Goal: Task Accomplishment & Management: Complete application form

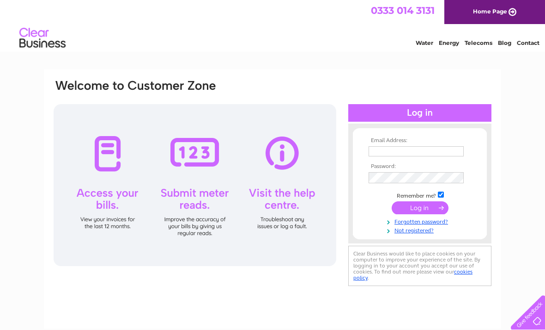
click at [533, 113] on div "Email Address: Password:" at bounding box center [272, 277] width 545 height 417
click at [113, 174] on div at bounding box center [195, 185] width 283 height 162
click at [105, 216] on div at bounding box center [195, 185] width 283 height 162
click at [100, 158] on div at bounding box center [195, 185] width 283 height 162
click at [98, 145] on div at bounding box center [195, 185] width 283 height 162
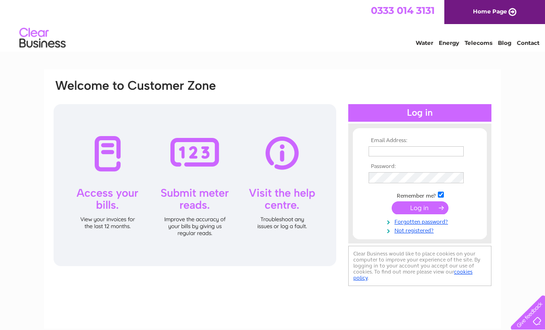
click at [98, 138] on div at bounding box center [195, 185] width 283 height 162
click at [99, 145] on div at bounding box center [195, 185] width 283 height 162
click at [383, 153] on input "text" at bounding box center [416, 151] width 95 height 10
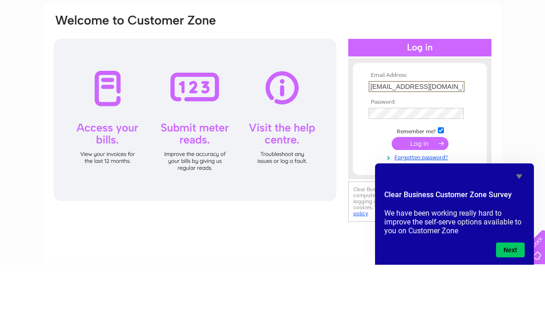
type input "[EMAIL_ADDRESS][DOMAIN_NAME]"
click at [433, 202] on input "submit" at bounding box center [420, 208] width 57 height 13
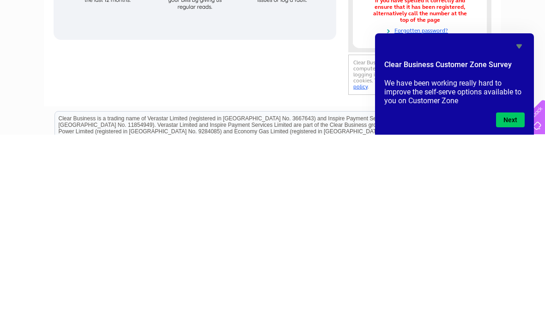
scroll to position [32, 0]
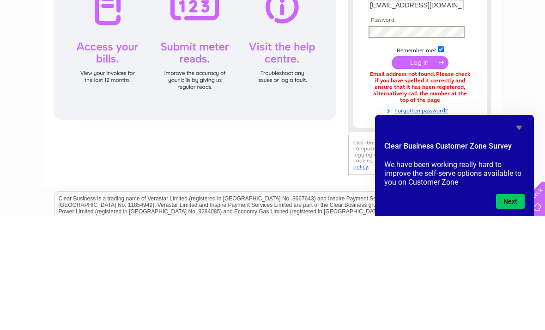
click at [435, 170] on input "submit" at bounding box center [420, 176] width 57 height 13
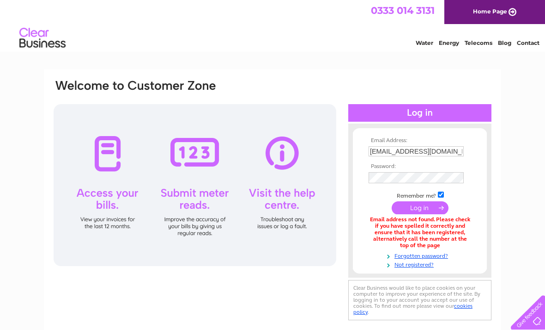
click at [409, 266] on link "Not registered?" at bounding box center [421, 263] width 105 height 9
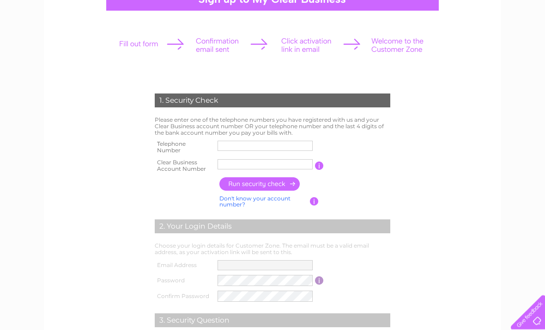
scroll to position [105, 0]
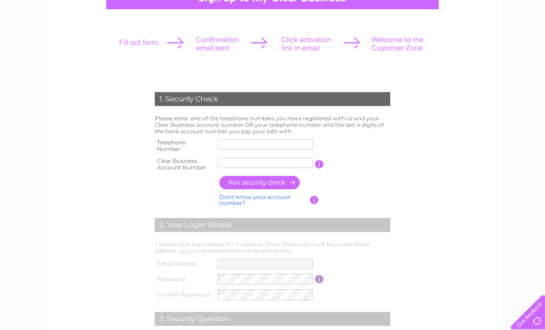
click at [232, 141] on input "text" at bounding box center [265, 145] width 95 height 10
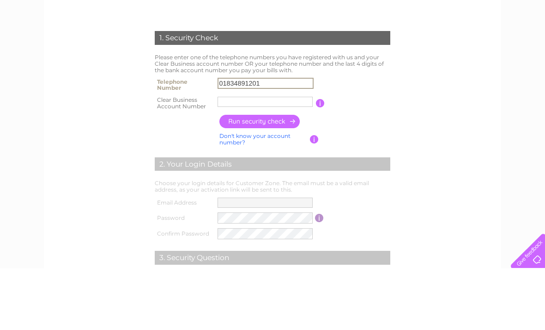
type input "01834891201"
click at [238, 158] on input "text" at bounding box center [265, 163] width 95 height 10
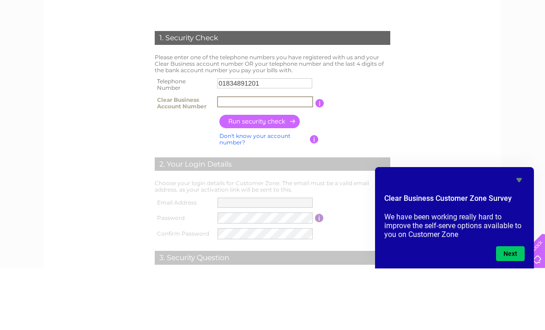
click at [257, 192] on td "Don't know your account number? Don't know your bank account number?" at bounding box center [263, 201] width 93 height 18
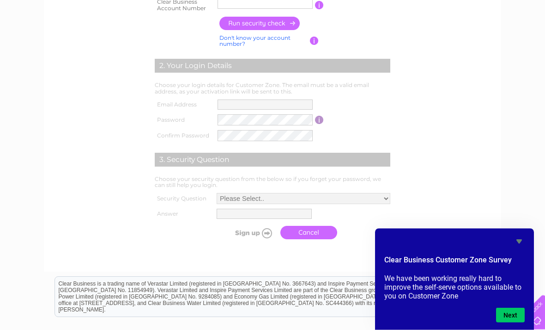
scroll to position [266, 0]
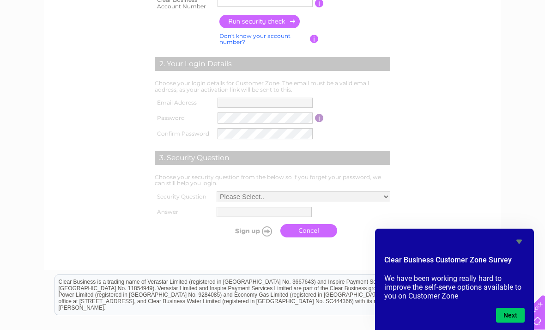
click at [513, 322] on button "Next" at bounding box center [510, 314] width 29 height 15
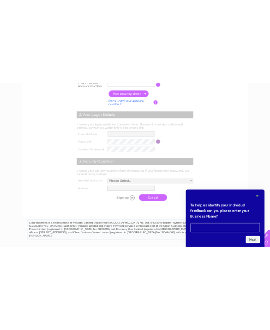
scroll to position [0, 0]
